Goal: Information Seeking & Learning: Check status

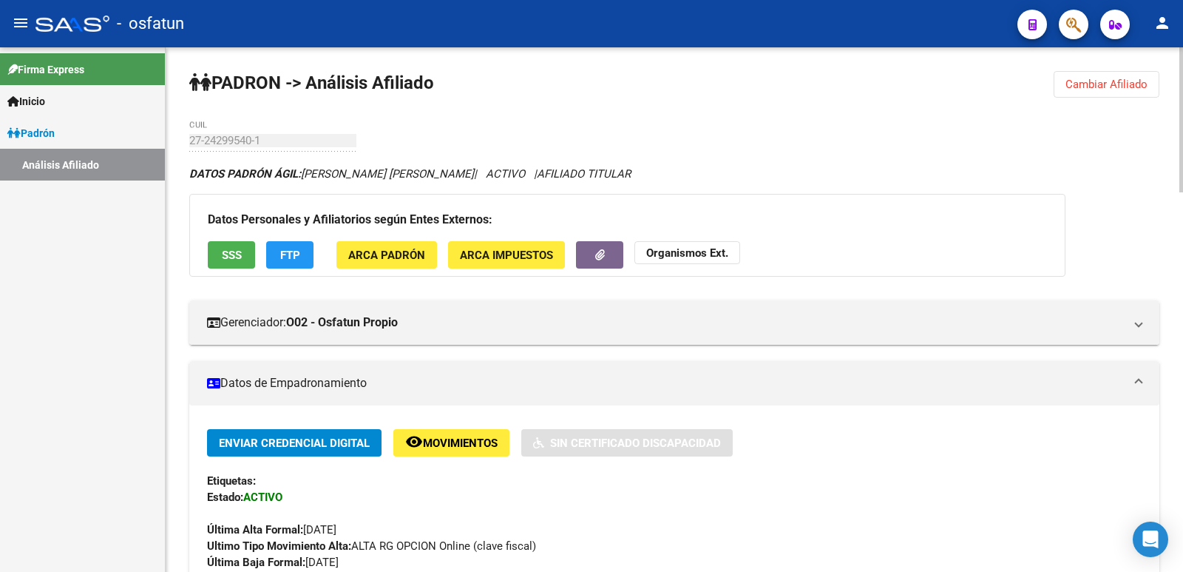
click at [1110, 84] on span "Cambiar Afiliado" at bounding box center [1107, 84] width 82 height 13
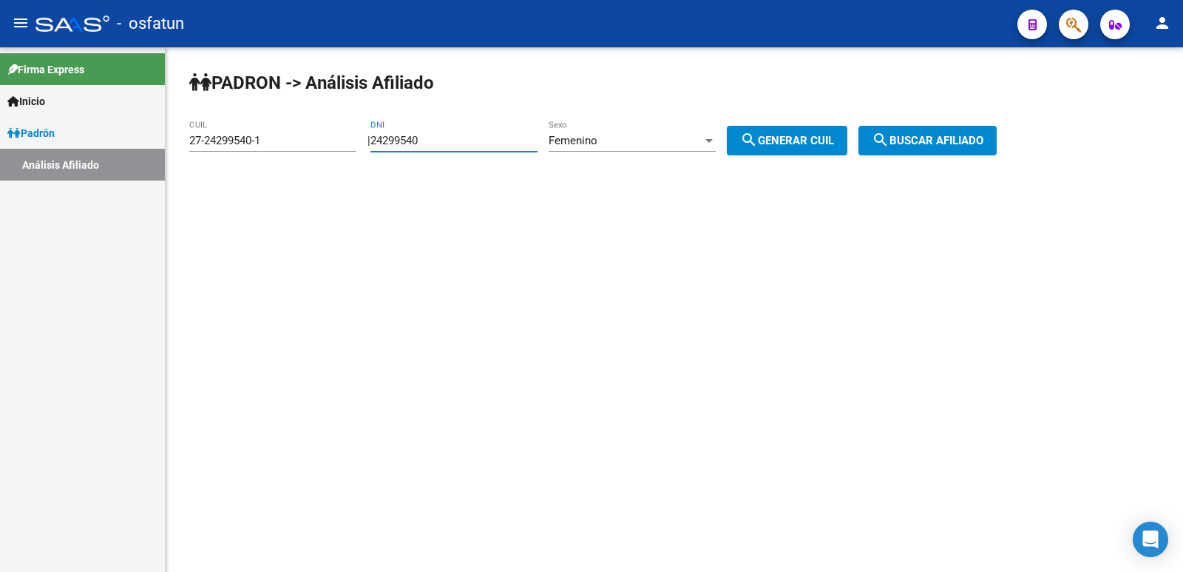
drag, startPoint x: 455, startPoint y: 138, endPoint x: 299, endPoint y: 146, distance: 156.3
click at [297, 147] on app-analisis-afiliado "PADRON -> Análisis Afiliado 27-24299540-1 CUIL | 24299540 DNI Femenino Sexo sea…" at bounding box center [598, 140] width 819 height 13
paste input "31047098"
type input "31047098"
click at [829, 138] on span "search Generar CUIL" at bounding box center [787, 140] width 94 height 13
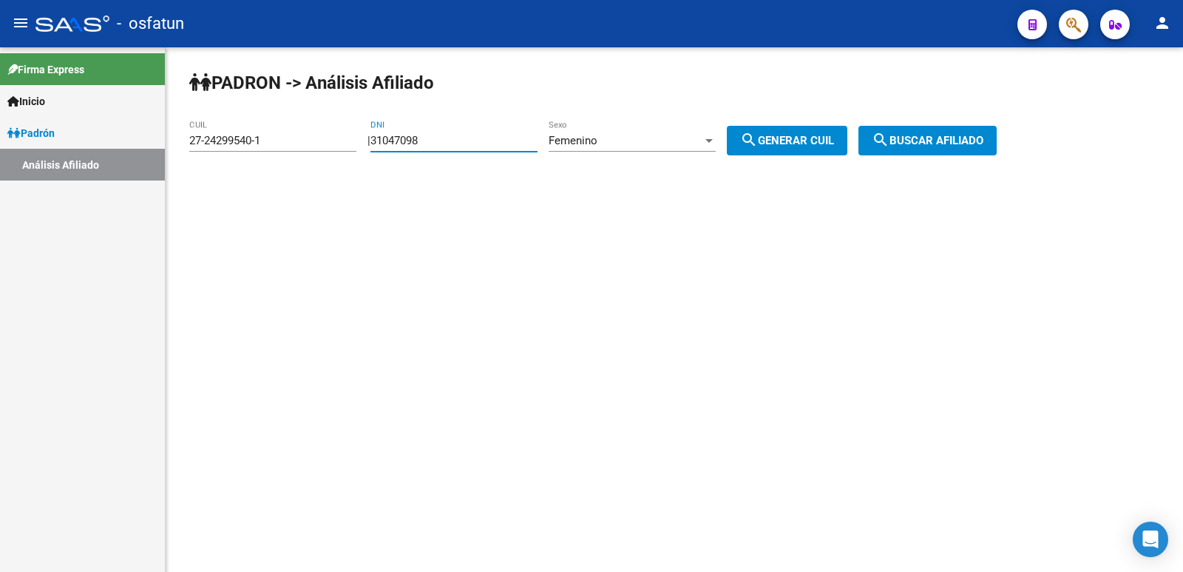
type input "27-31047098-3"
click at [982, 147] on button "search Buscar afiliado" at bounding box center [928, 141] width 138 height 30
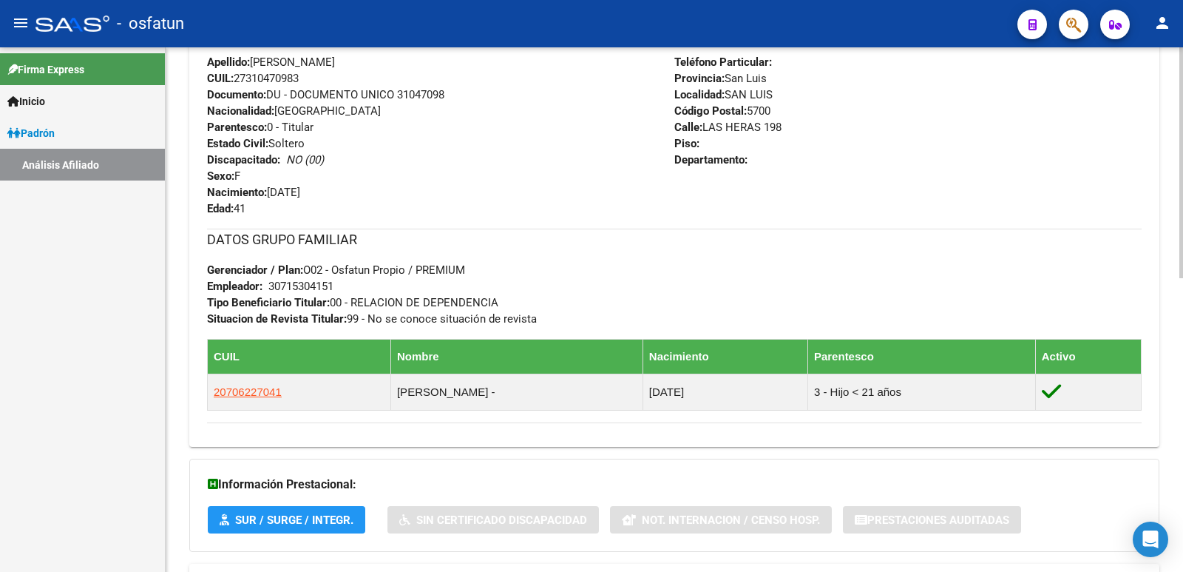
scroll to position [669, 0]
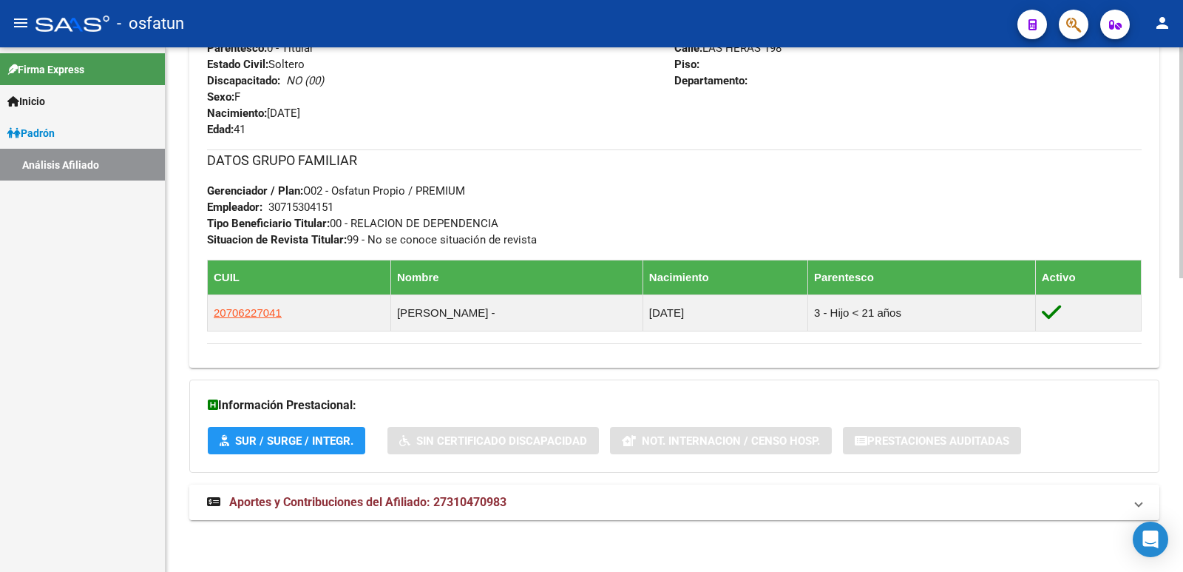
click at [328, 504] on span "Aportes y Contribuciones del Afiliado: 27310470983" at bounding box center [367, 502] width 277 height 14
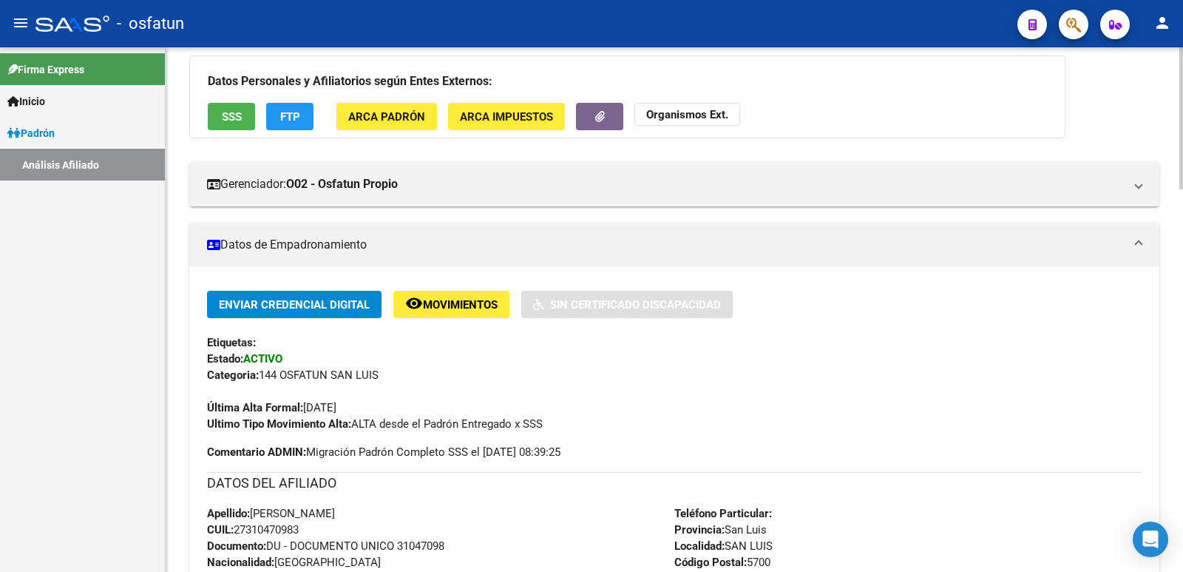
scroll to position [90, 0]
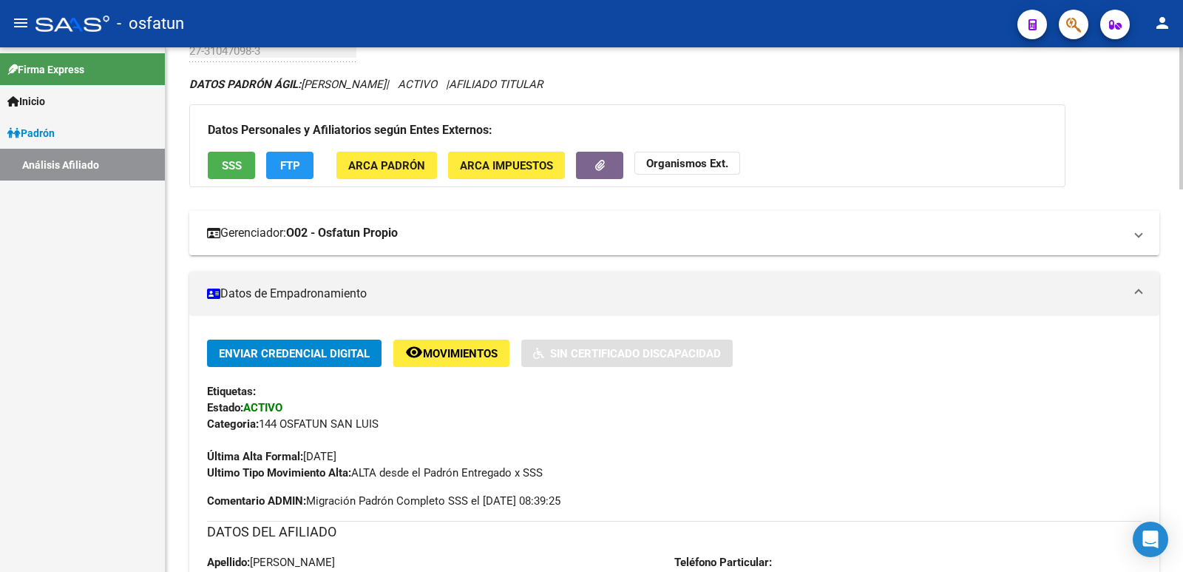
click at [354, 222] on mat-expansion-panel-header "Gerenciador: O02 - Osfatun Propio" at bounding box center [674, 233] width 970 height 44
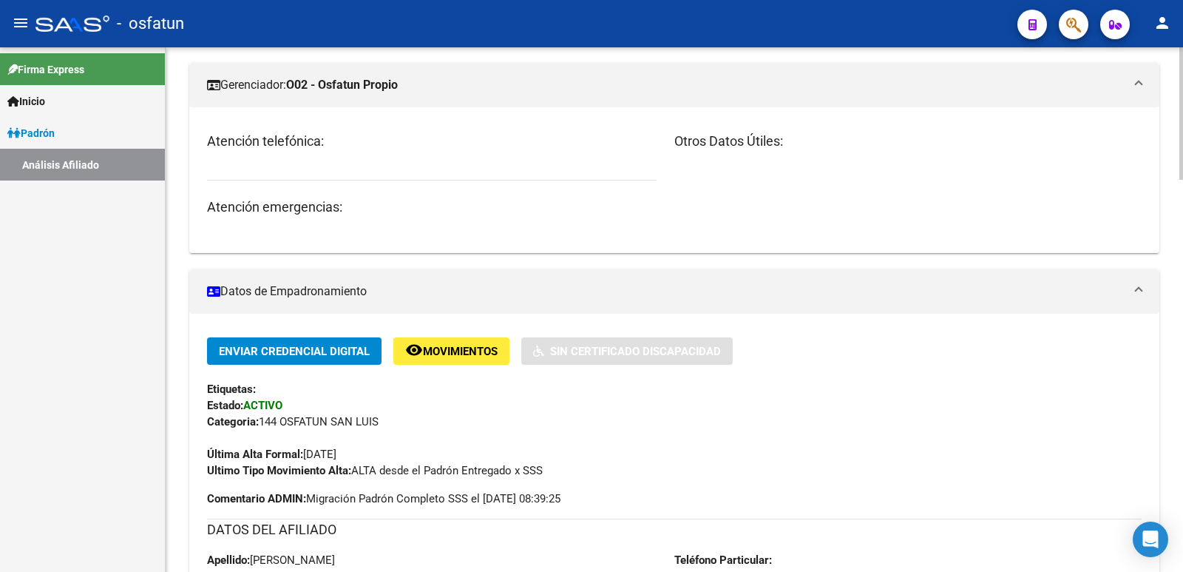
scroll to position [0, 0]
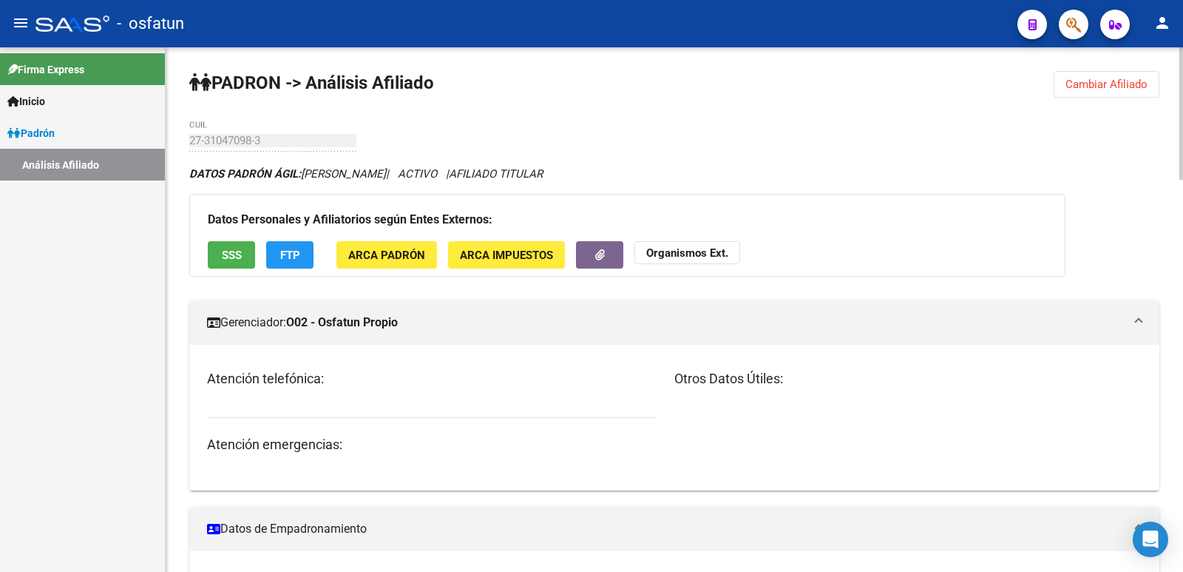
click at [1084, 87] on span "Cambiar Afiliado" at bounding box center [1107, 84] width 82 height 13
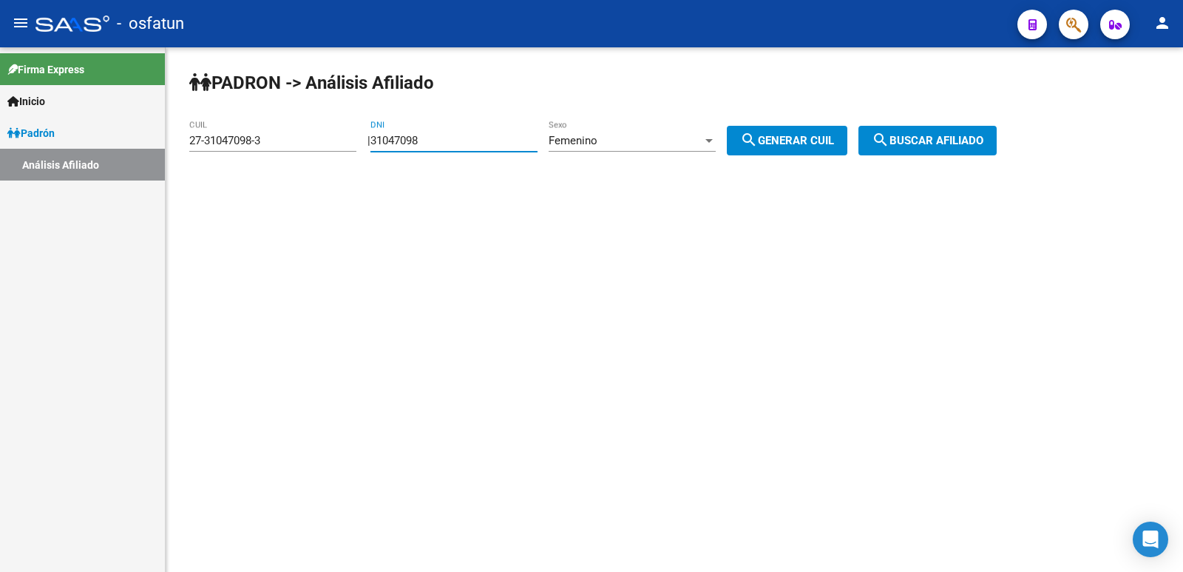
drag, startPoint x: 459, startPoint y: 146, endPoint x: 317, endPoint y: 146, distance: 142.0
click at [317, 146] on app-analisis-afiliado "PADRON -> Análisis Afiliado 27-31047098-3 CUIL | 31047098 DNI Femenino Sexo sea…" at bounding box center [598, 140] width 819 height 13
type input "22068335"
click at [623, 132] on div "Femenino Sexo" at bounding box center [632, 136] width 167 height 32
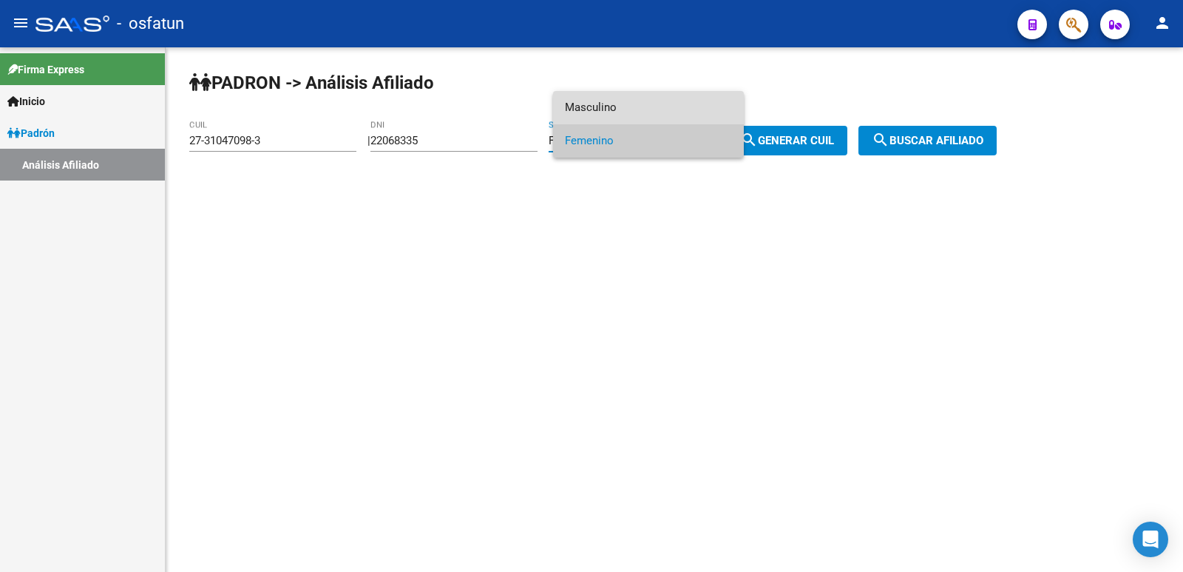
click at [627, 95] on span "Masculino" at bounding box center [648, 107] width 167 height 33
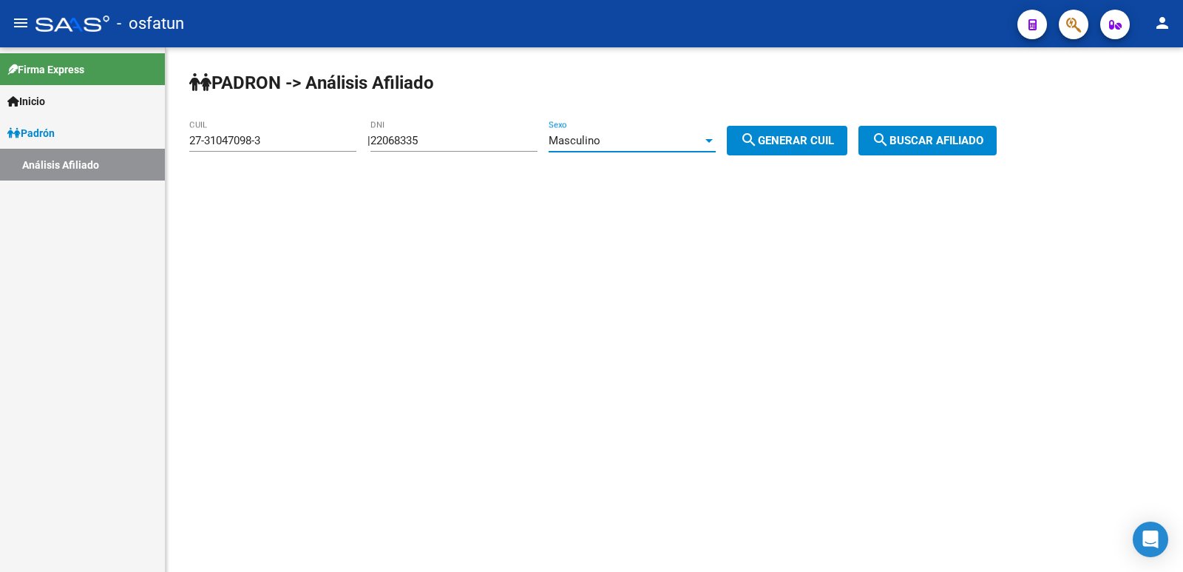
click at [819, 143] on span "search Generar CUIL" at bounding box center [787, 140] width 94 height 13
type input "20-22068335-5"
click at [917, 132] on button "search Buscar afiliado" at bounding box center [928, 141] width 138 height 30
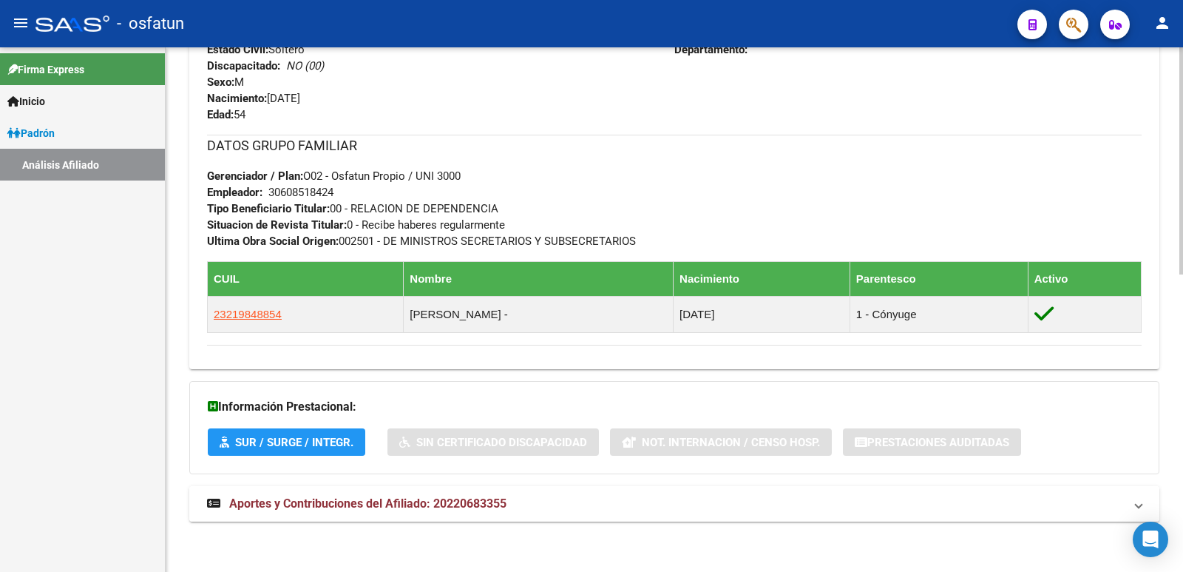
scroll to position [685, 0]
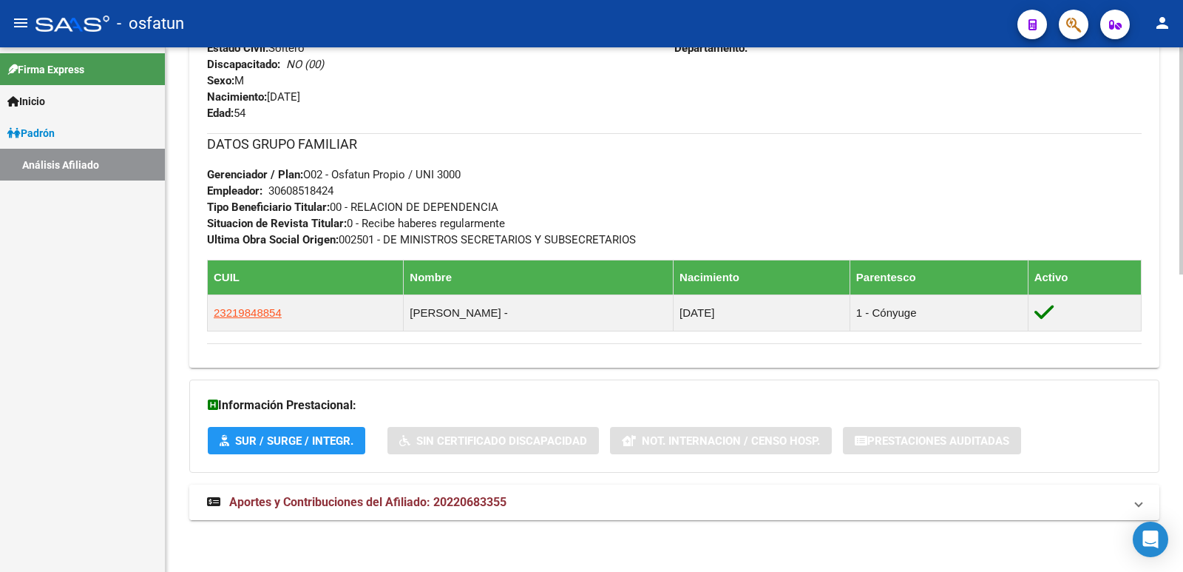
drag, startPoint x: 399, startPoint y: 502, endPoint x: 625, endPoint y: 499, distance: 226.4
click at [402, 502] on span "Aportes y Contribuciones del Afiliado: 20220683355" at bounding box center [367, 502] width 277 height 14
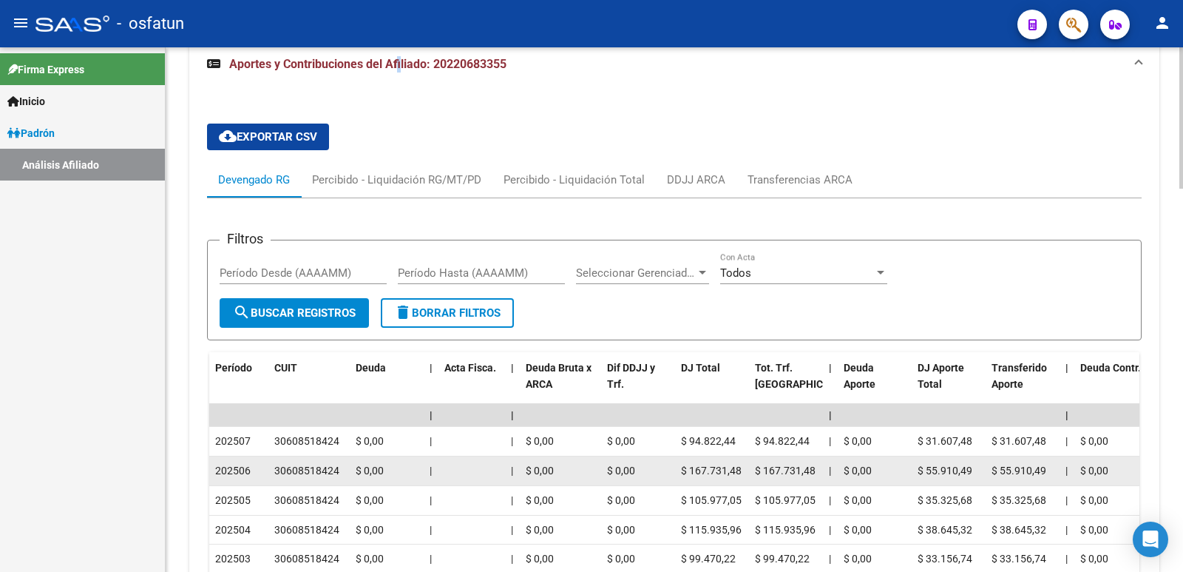
scroll to position [1277, 0]
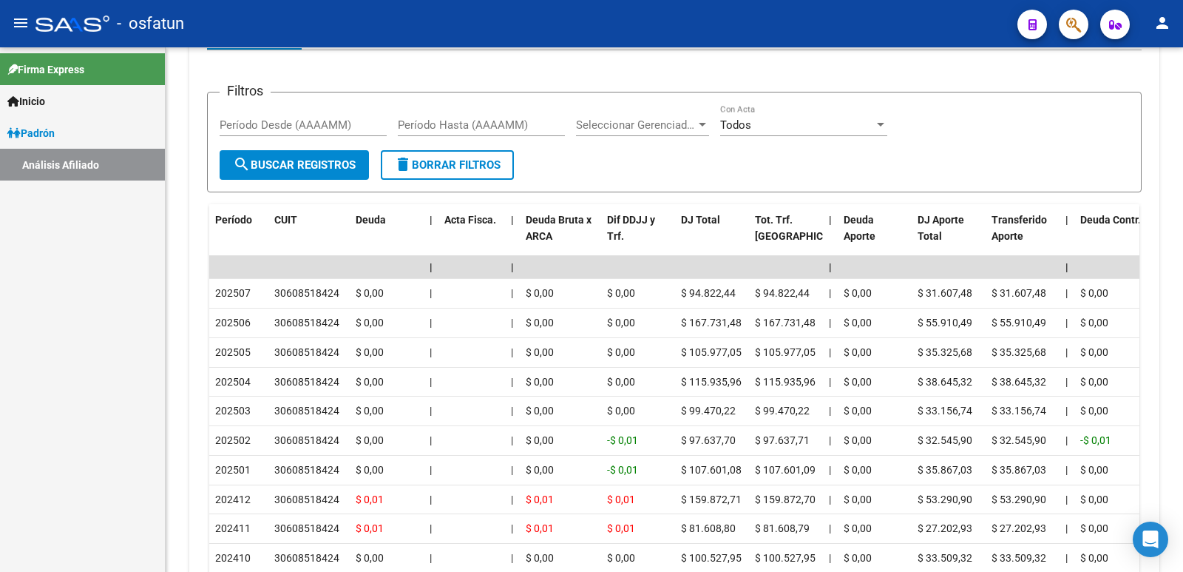
click at [39, 343] on div "Firma Express Inicio Instructivos Contacto OS Padrón Análisis Afiliado" at bounding box center [82, 309] width 165 height 524
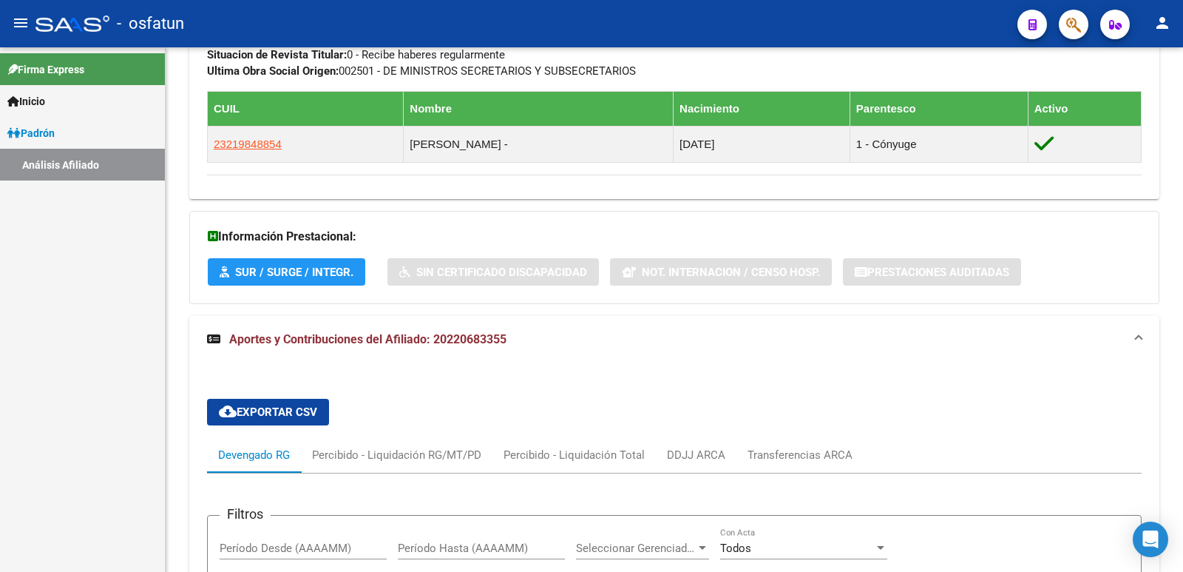
scroll to position [833, 0]
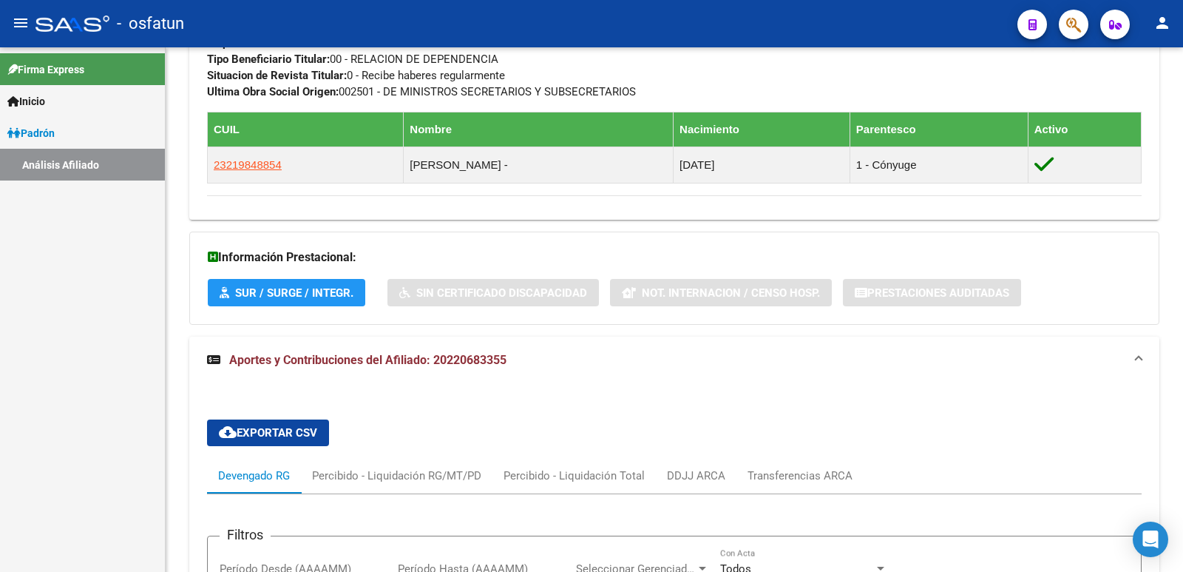
click at [101, 299] on div "Firma Express Inicio Instructivos Contacto OS Padrón Análisis Afiliado" at bounding box center [82, 309] width 165 height 524
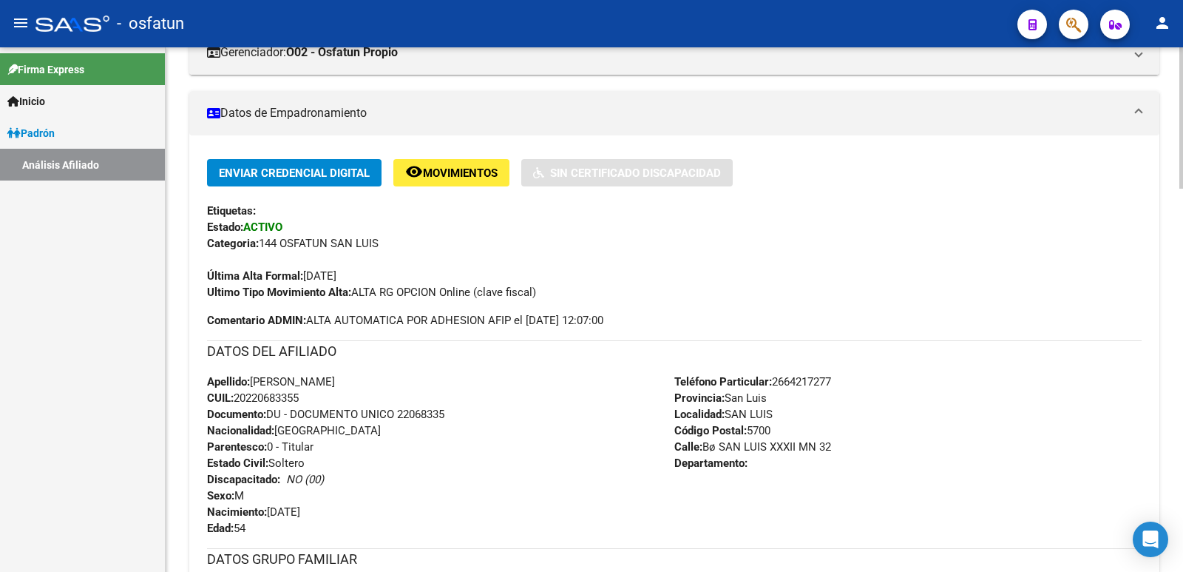
scroll to position [296, 0]
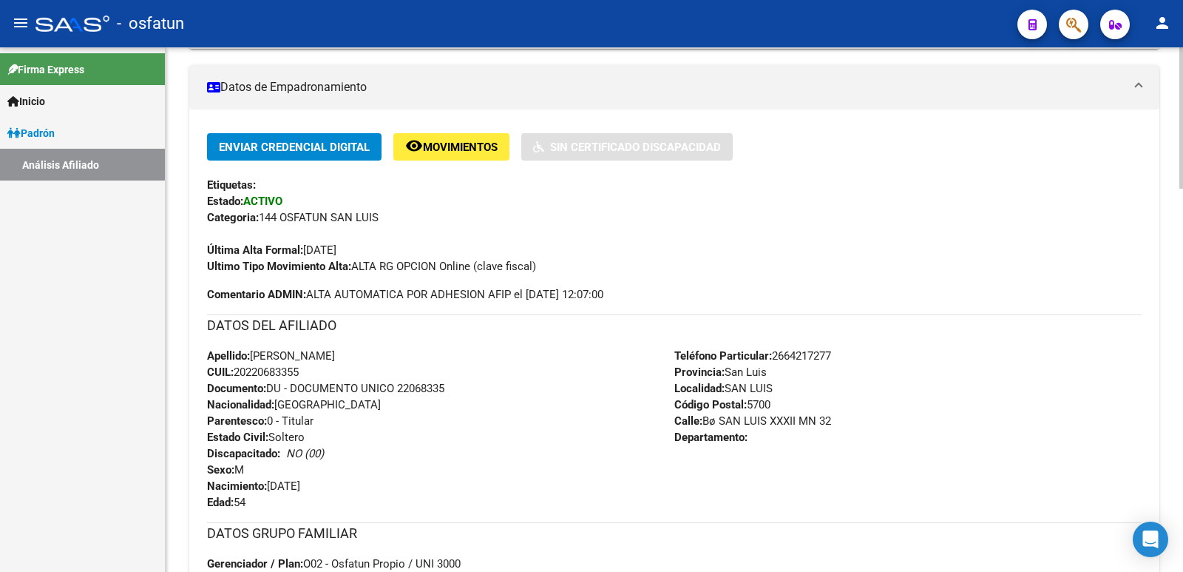
click at [437, 389] on span "Documento: DU - DOCUMENTO UNICO 22068335" at bounding box center [325, 388] width 237 height 13
copy span "22068335"
click at [1070, 304] on div "Enviar Credencial Digital remove_red_eye Movimientos Sin Certificado Discapacid…" at bounding box center [674, 433] width 935 height 600
